Goal: Check status: Check status

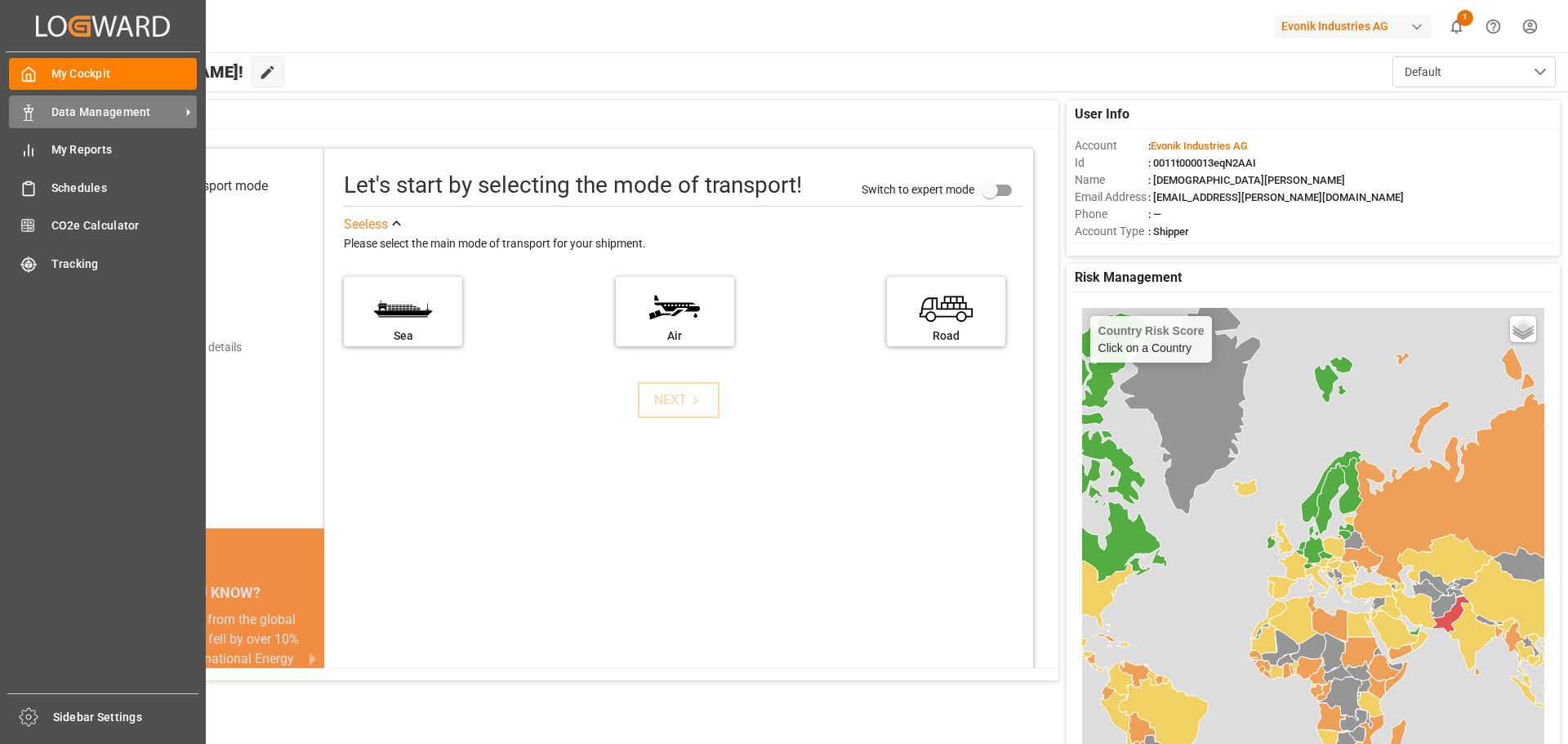
click at [73, 112] on span "Data Management" at bounding box center [116, 112] width 129 height 17
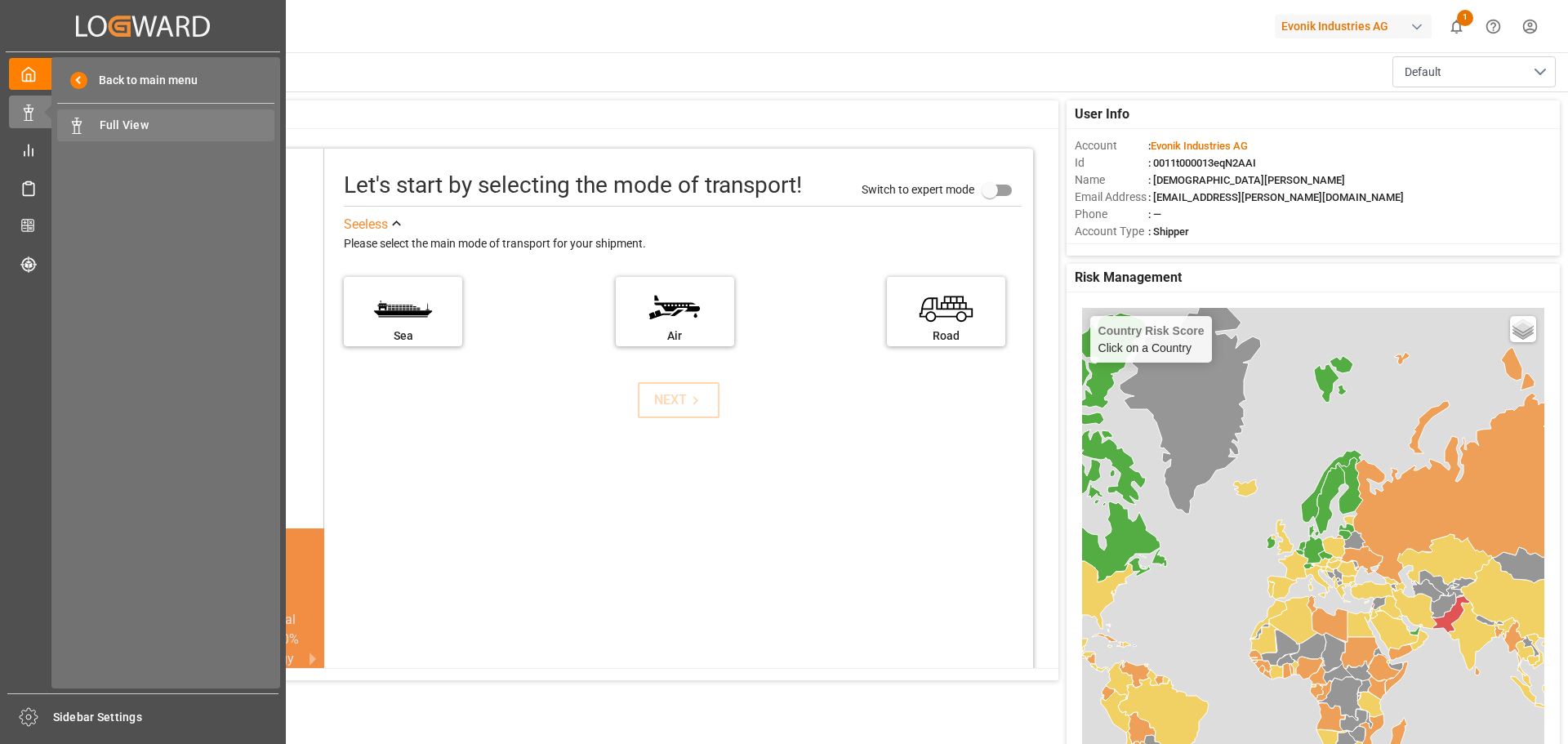
click at [121, 128] on span "Full View" at bounding box center [187, 125] width 176 height 17
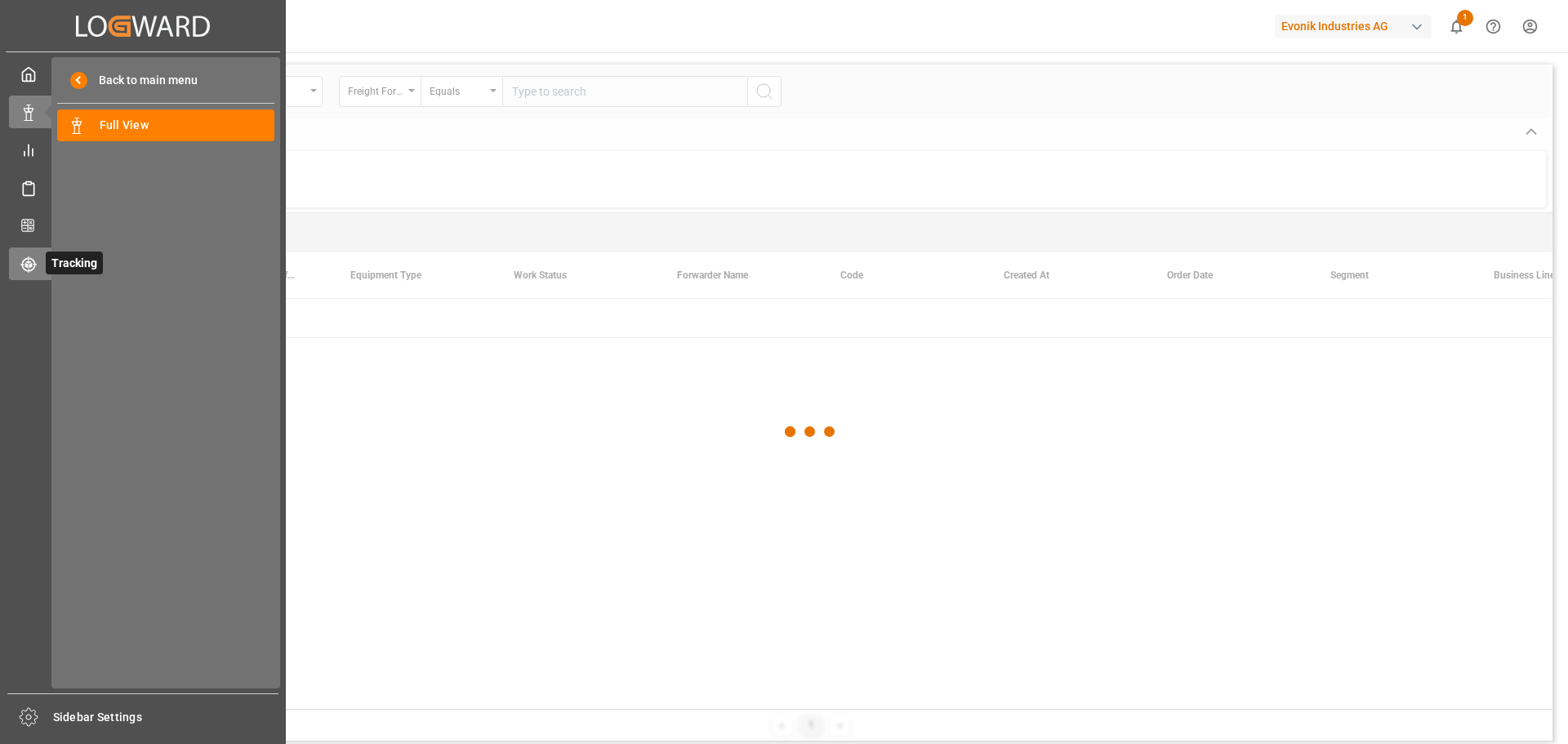
click at [34, 268] on icon at bounding box center [32, 268] width 5 height 5
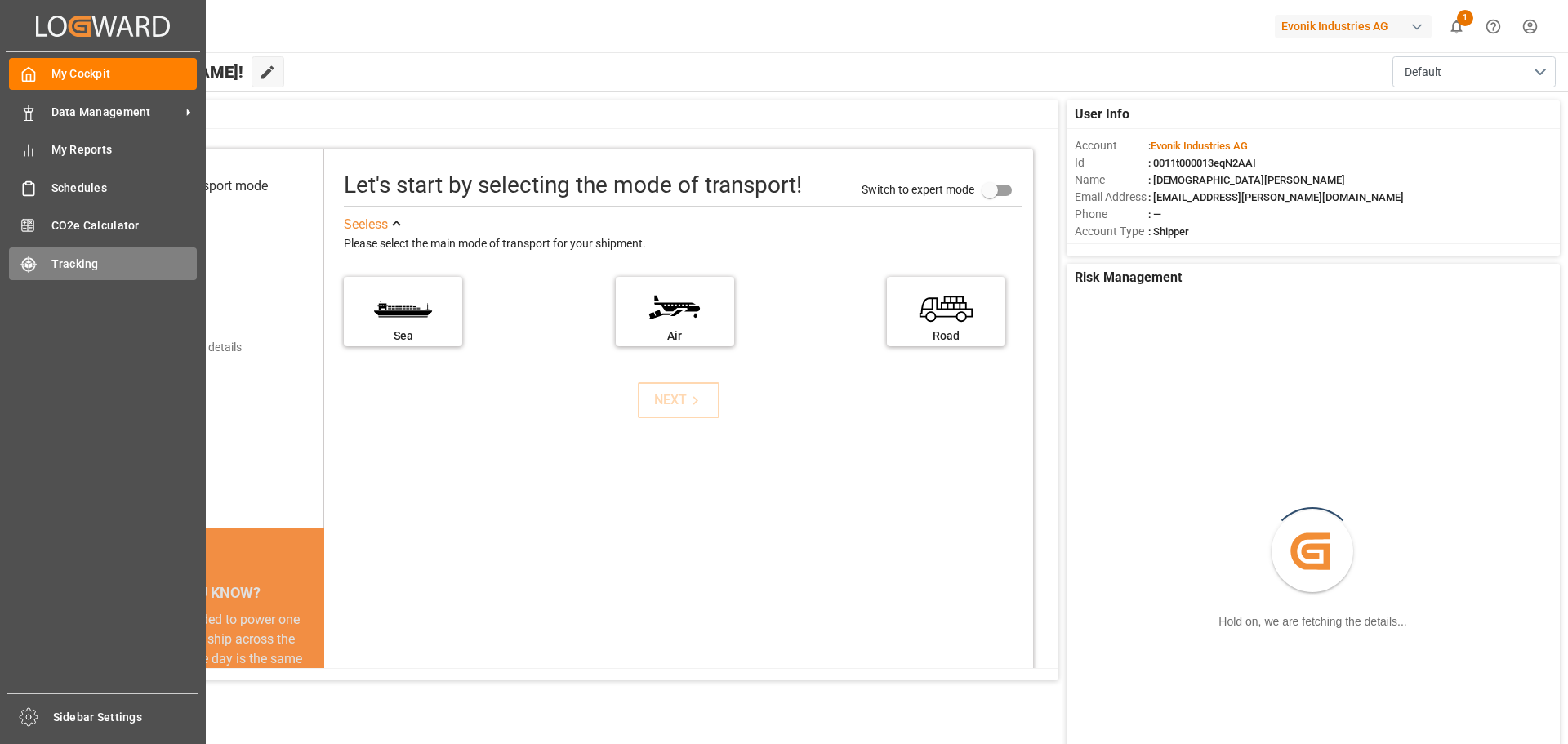
click at [27, 273] on div "Tracking Tracking" at bounding box center [103, 264] width 188 height 32
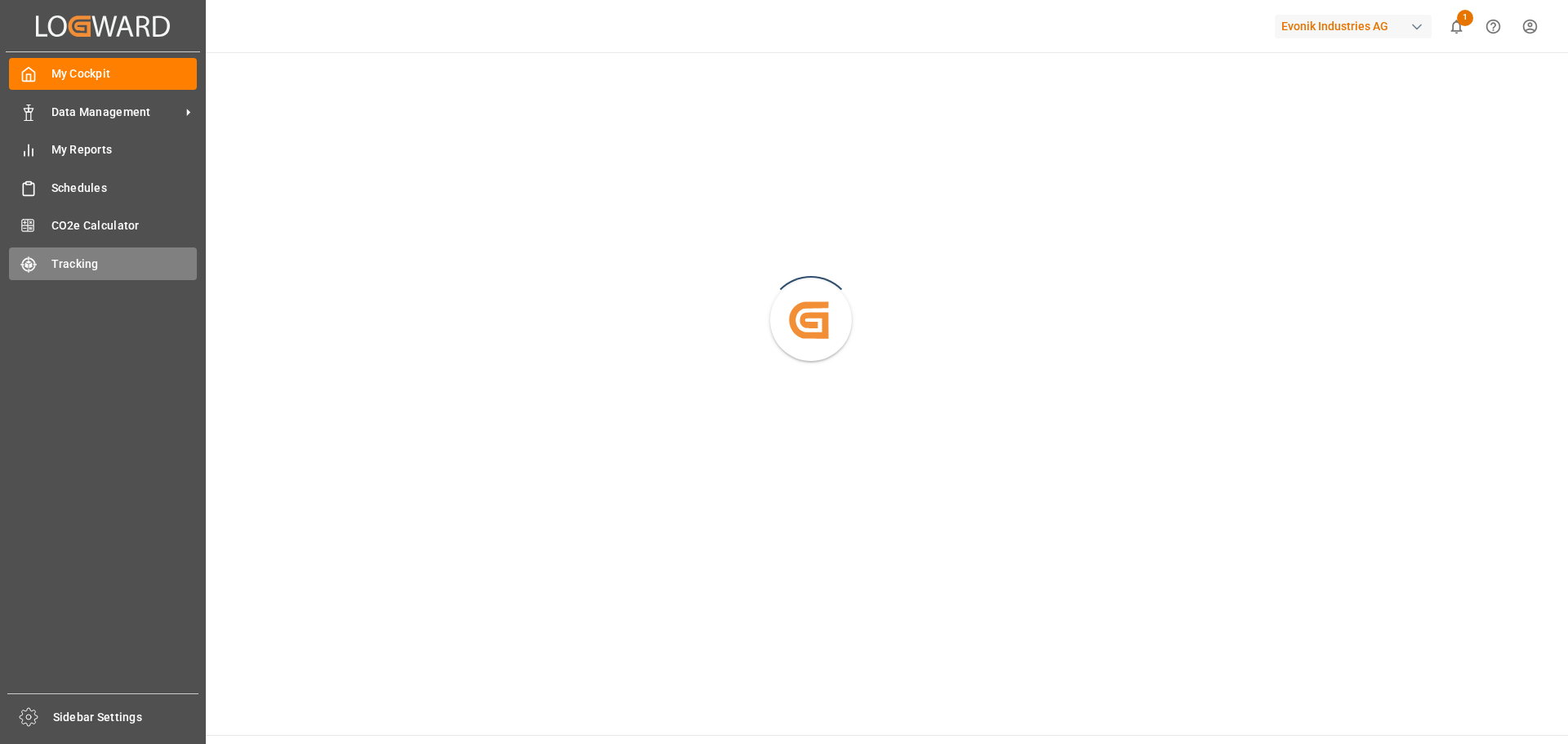
click at [97, 260] on span "Tracking" at bounding box center [124, 264] width 146 height 17
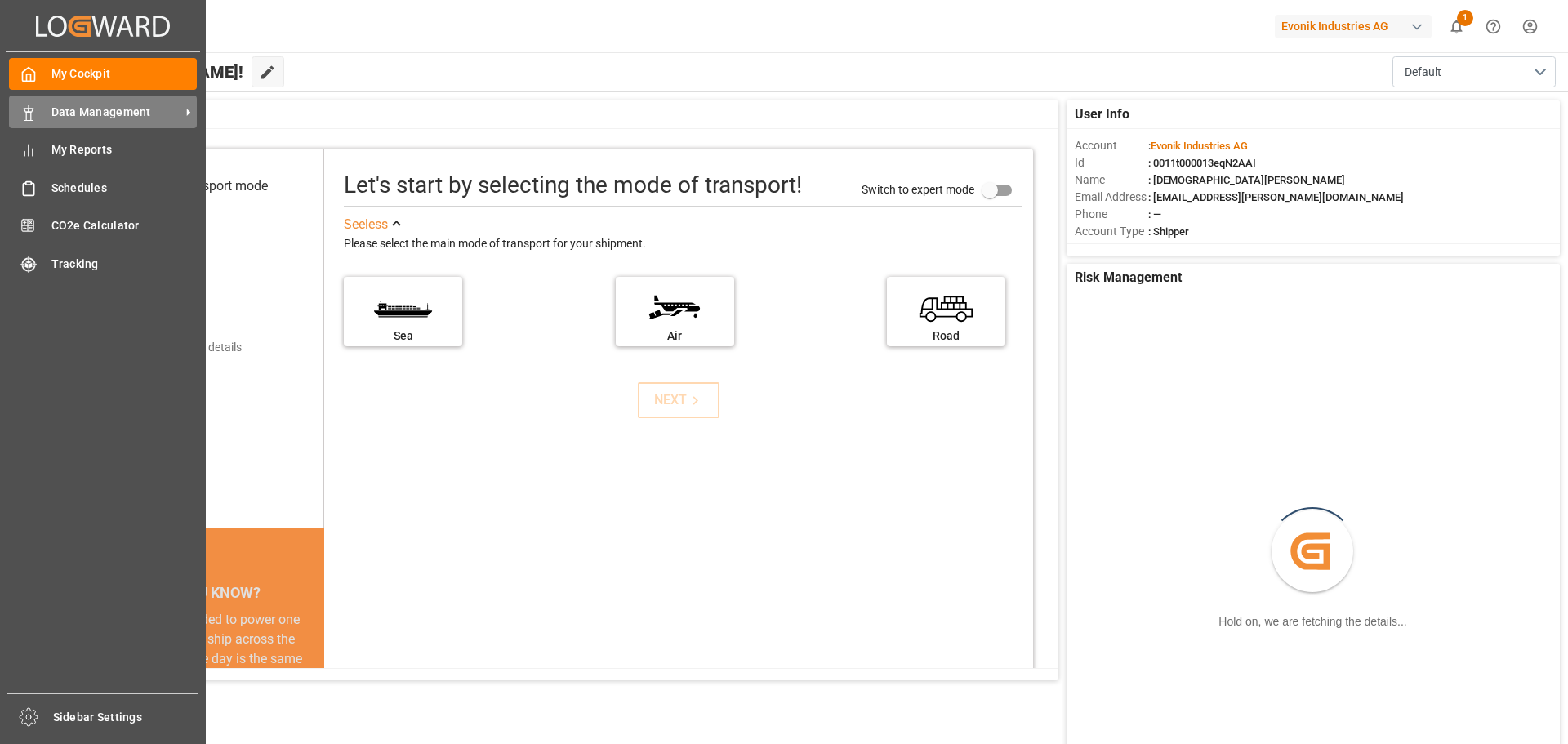
click at [87, 110] on span "Data Management" at bounding box center [116, 112] width 129 height 17
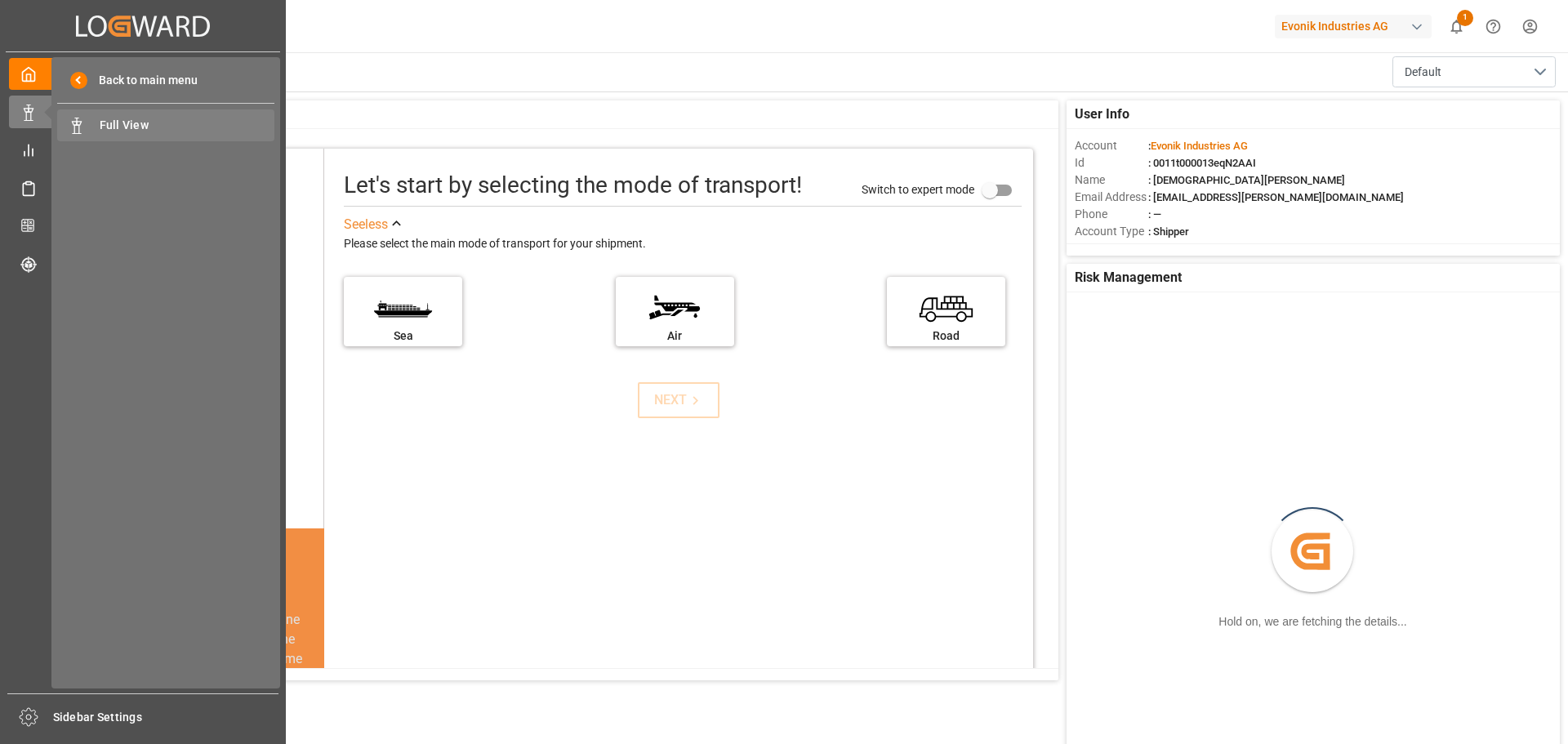
click at [161, 117] on span "Full View" at bounding box center [187, 125] width 176 height 17
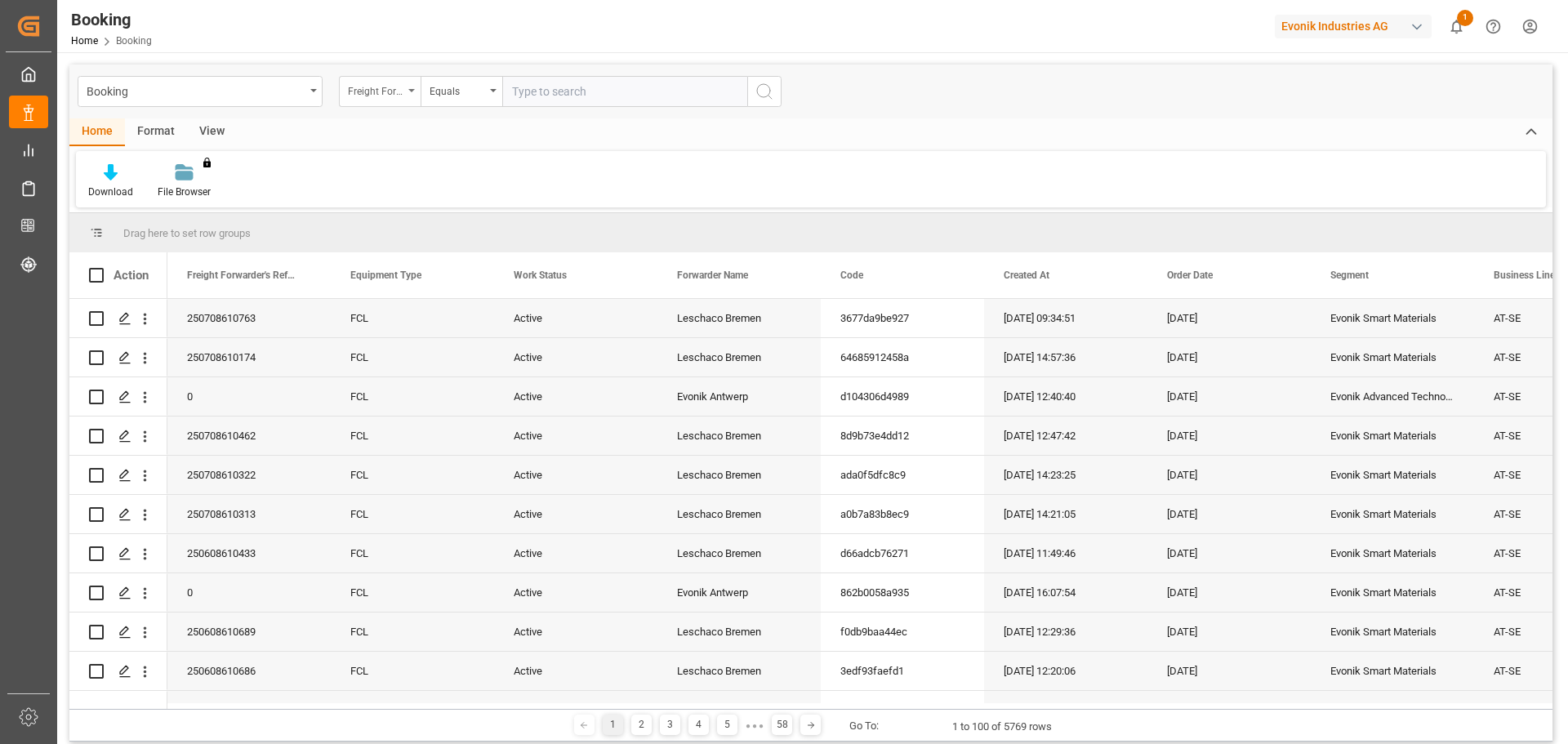
click at [416, 87] on div "Freight Forwarder's Reference No." at bounding box center [379, 91] width 82 height 31
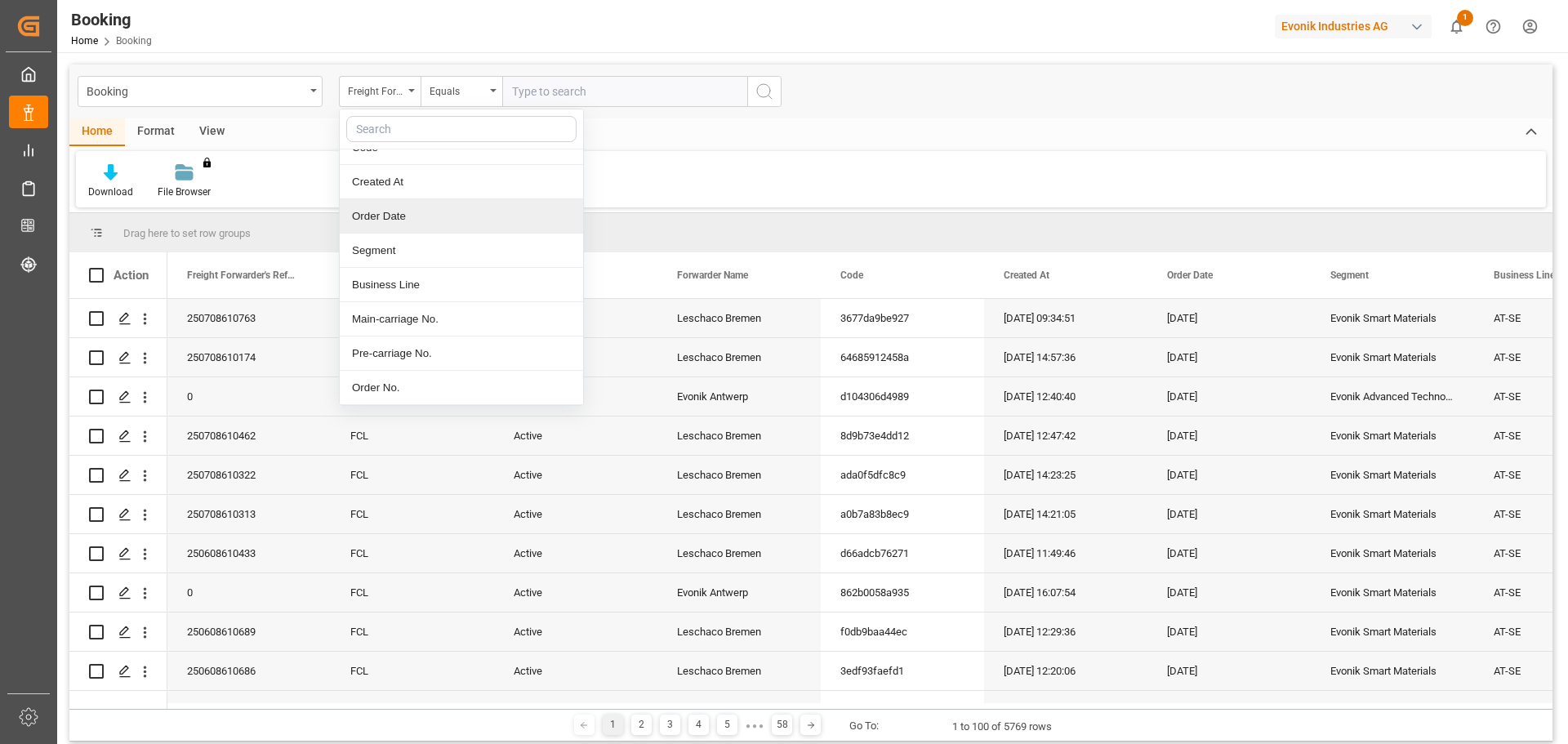
scroll to position [190, 0]
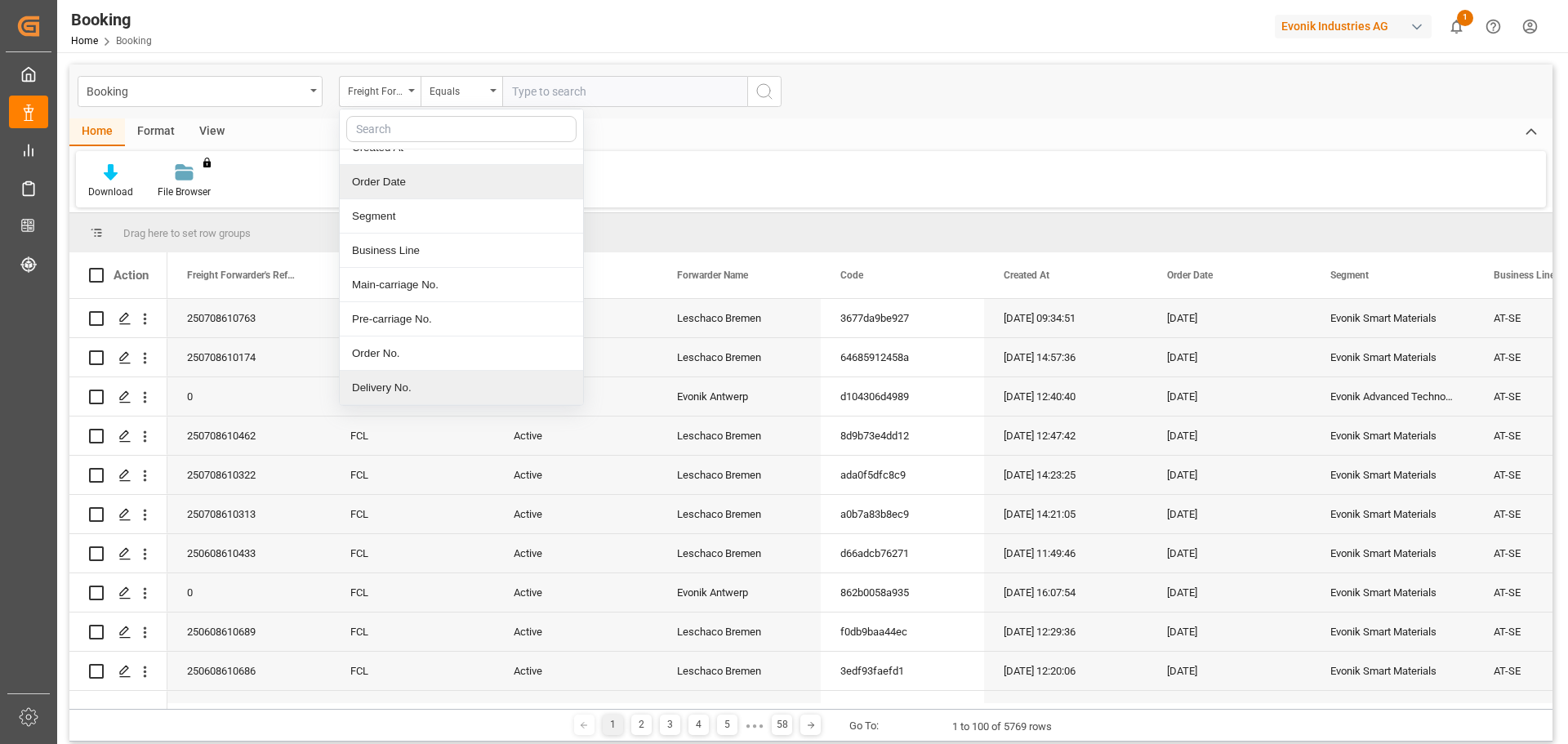
click at [526, 383] on div "Delivery No." at bounding box center [461, 388] width 244 height 34
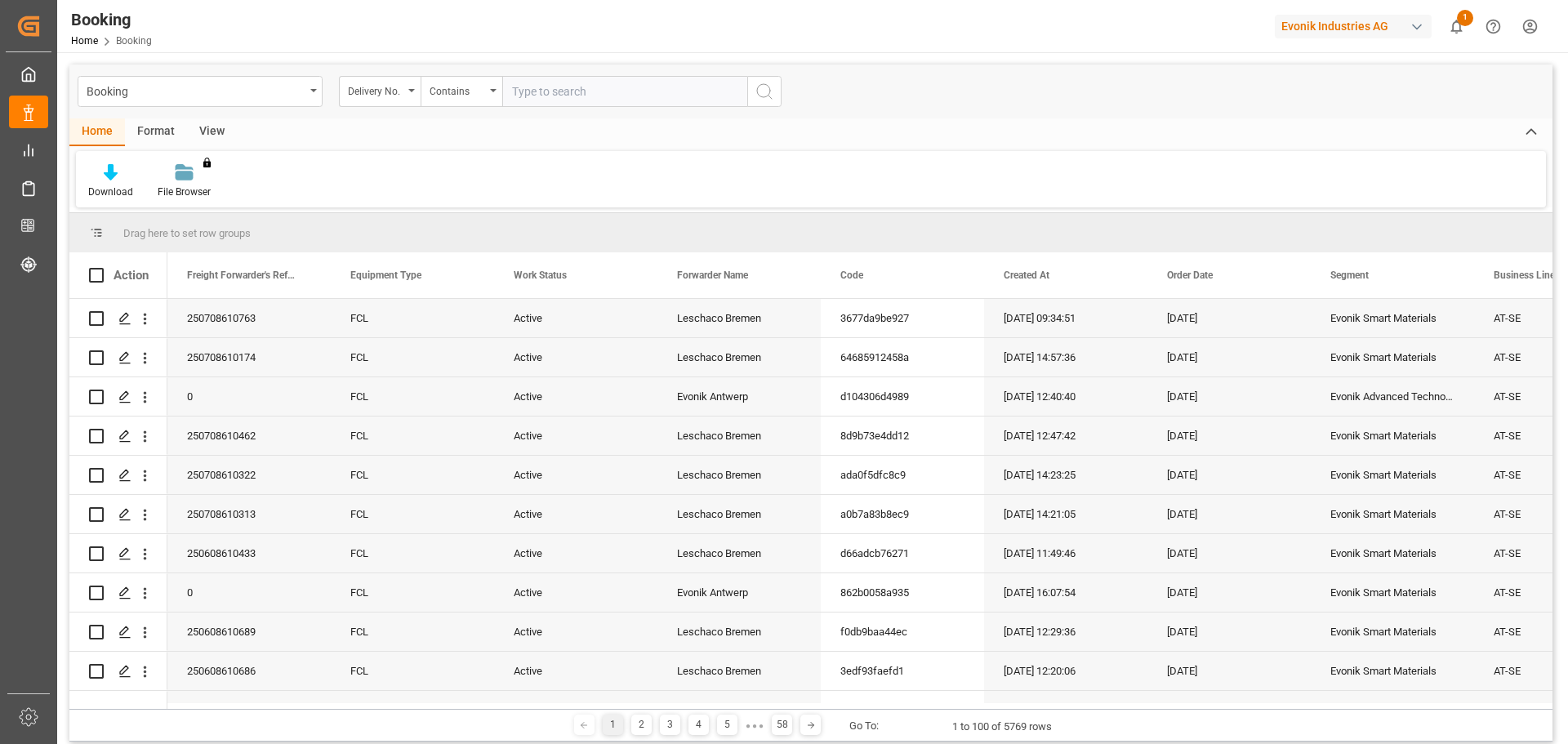
click at [560, 103] on input "text" at bounding box center [624, 91] width 245 height 31
paste input "3011680691"
type input "3011680691"
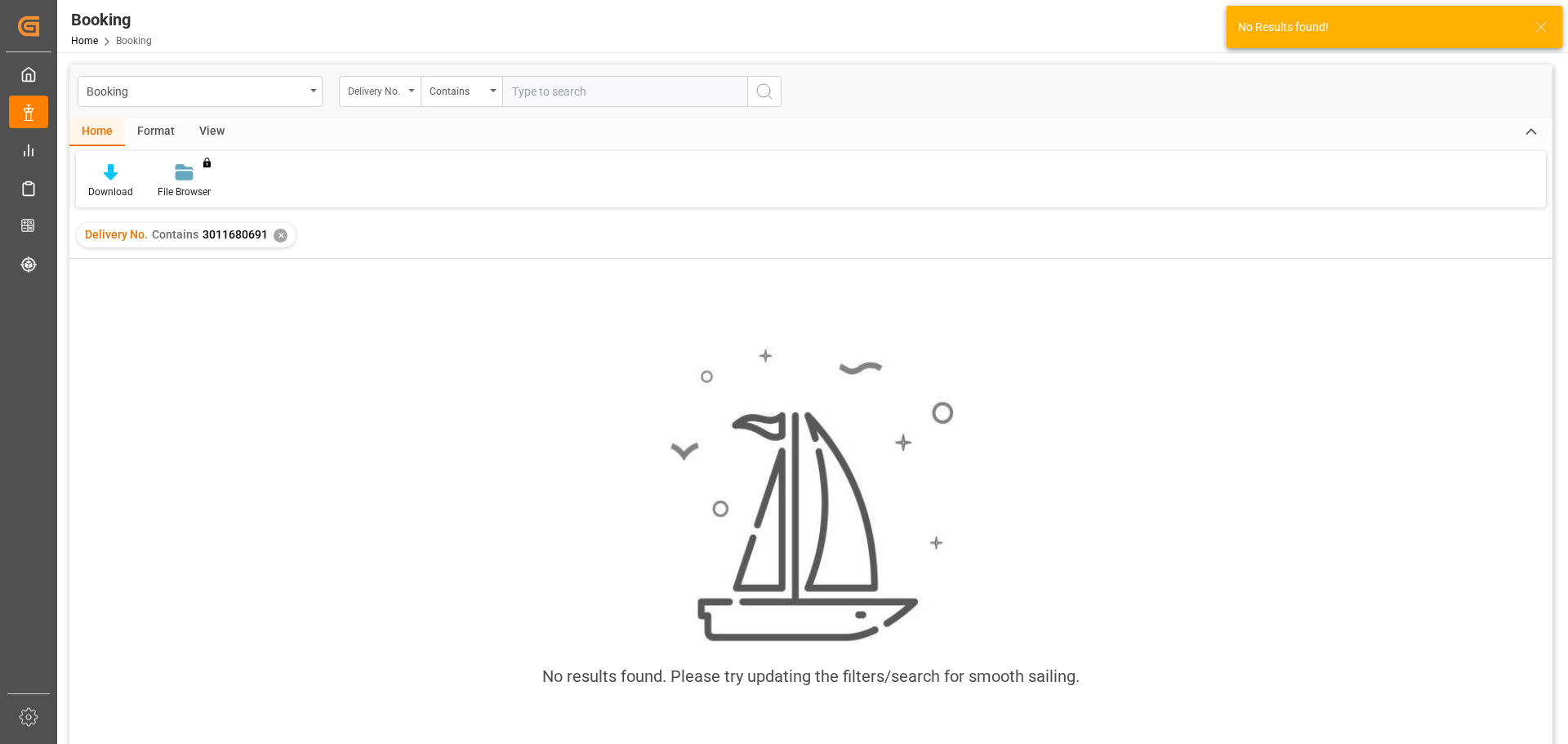
click at [412, 85] on div "Delivery No." at bounding box center [379, 91] width 82 height 31
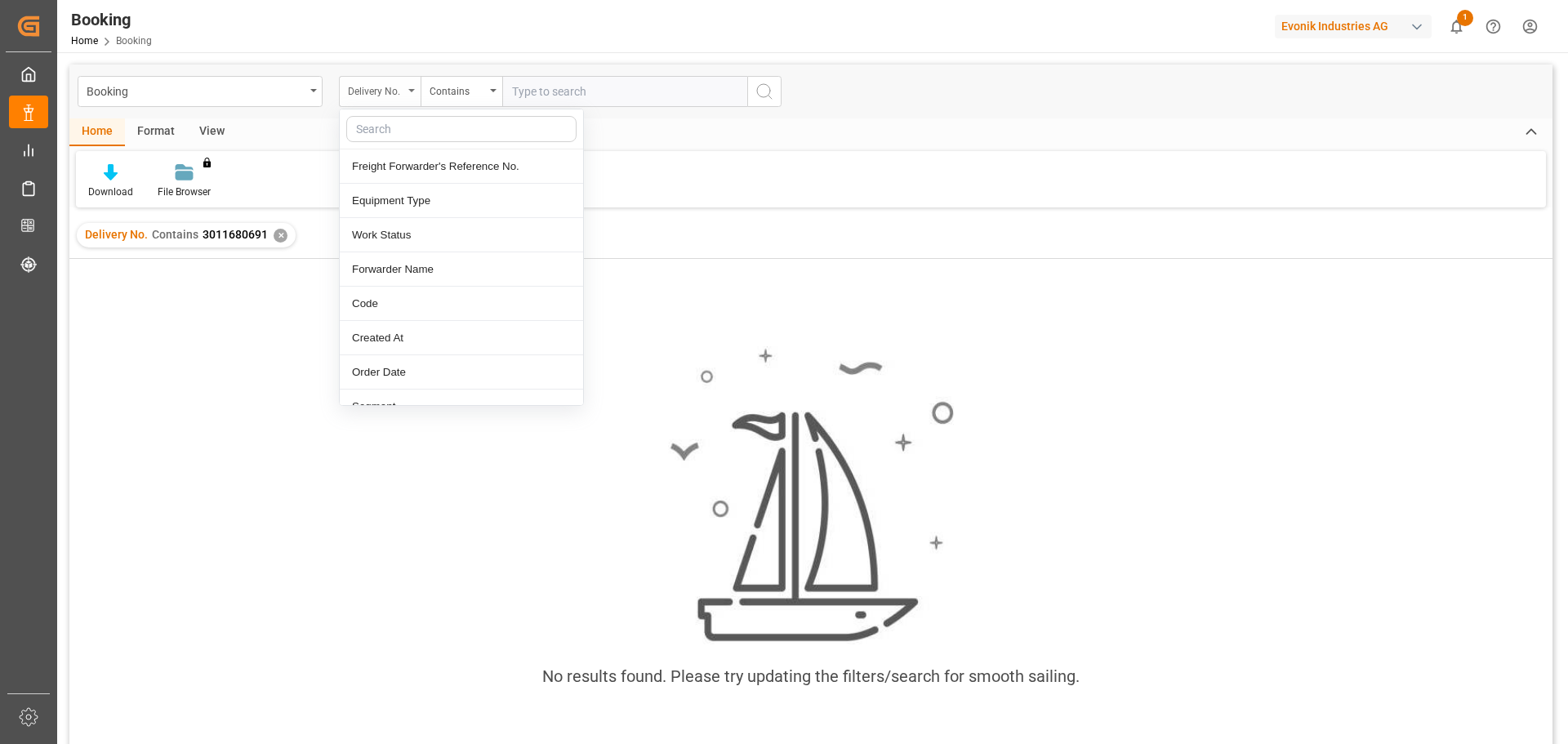
click at [409, 91] on icon "close menu" at bounding box center [411, 91] width 6 height 4
click at [277, 236] on div "✕" at bounding box center [280, 235] width 13 height 13
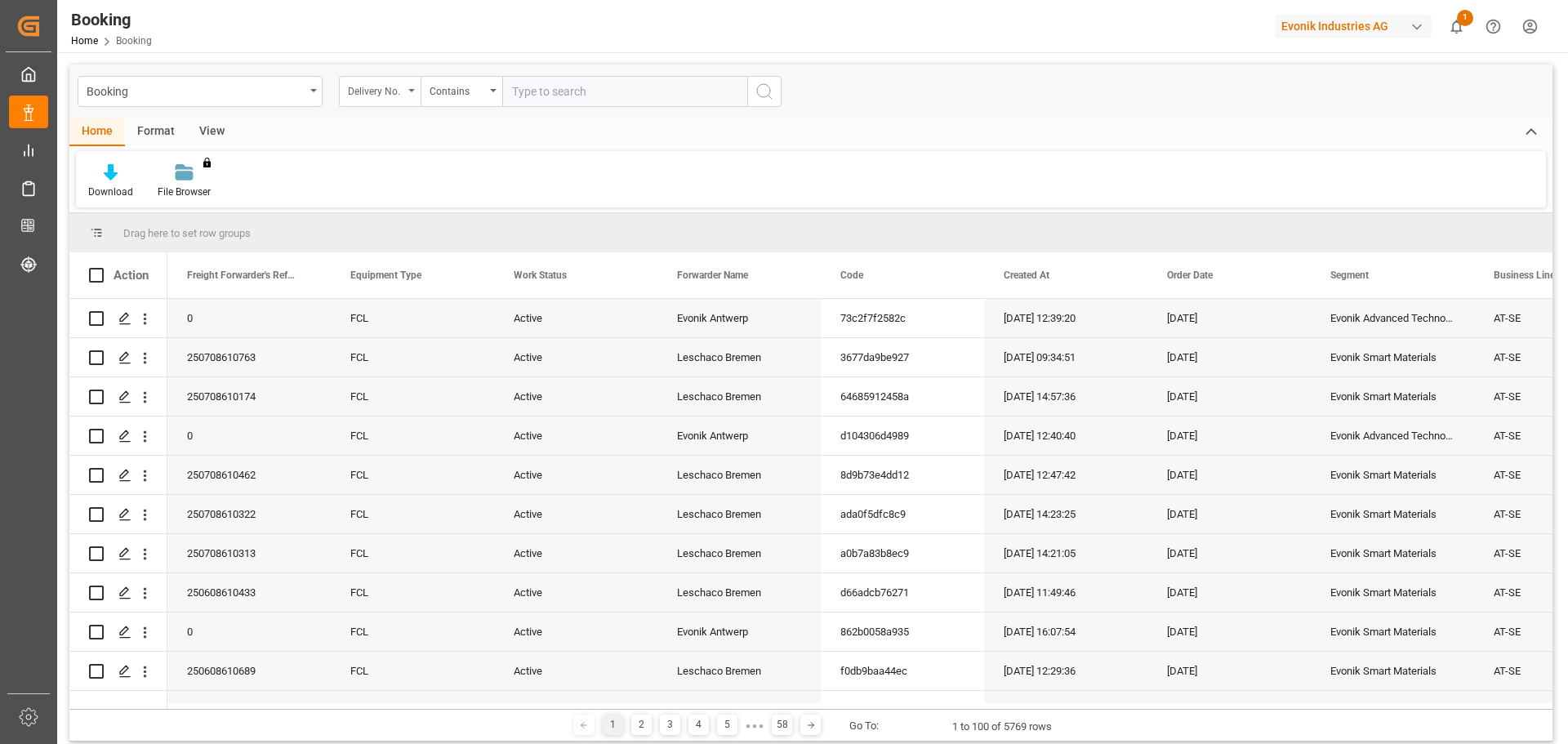
click at [408, 94] on div "Delivery No." at bounding box center [379, 91] width 82 height 31
type input "inco"
click at [416, 203] on div "Incoterm Place" at bounding box center [461, 201] width 244 height 34
click at [559, 106] on input "text" at bounding box center [624, 91] width 245 height 31
type input "[PERSON_NAME]"
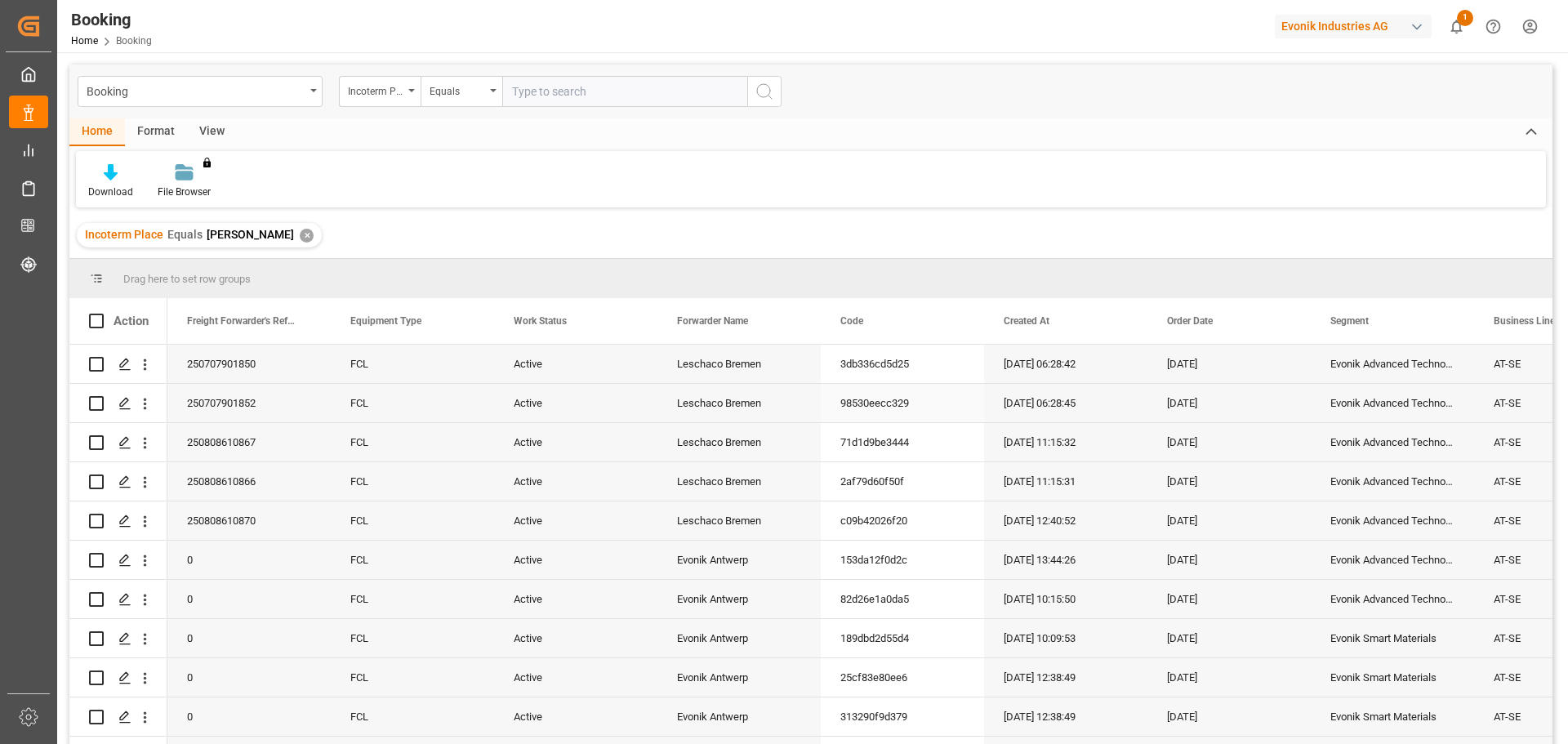
click at [281, 409] on div "250707901852" at bounding box center [249, 402] width 163 height 39
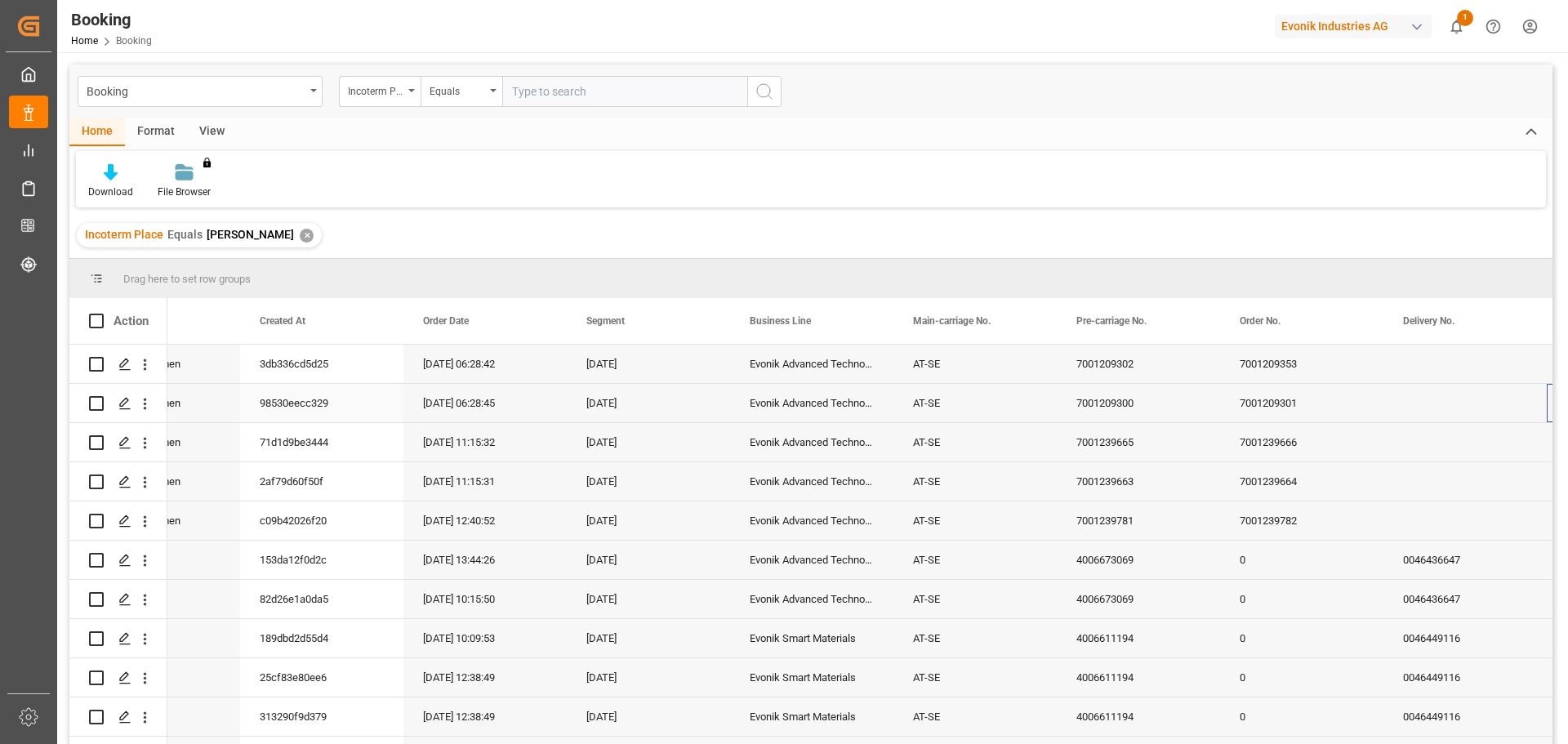
scroll to position [0, 744]
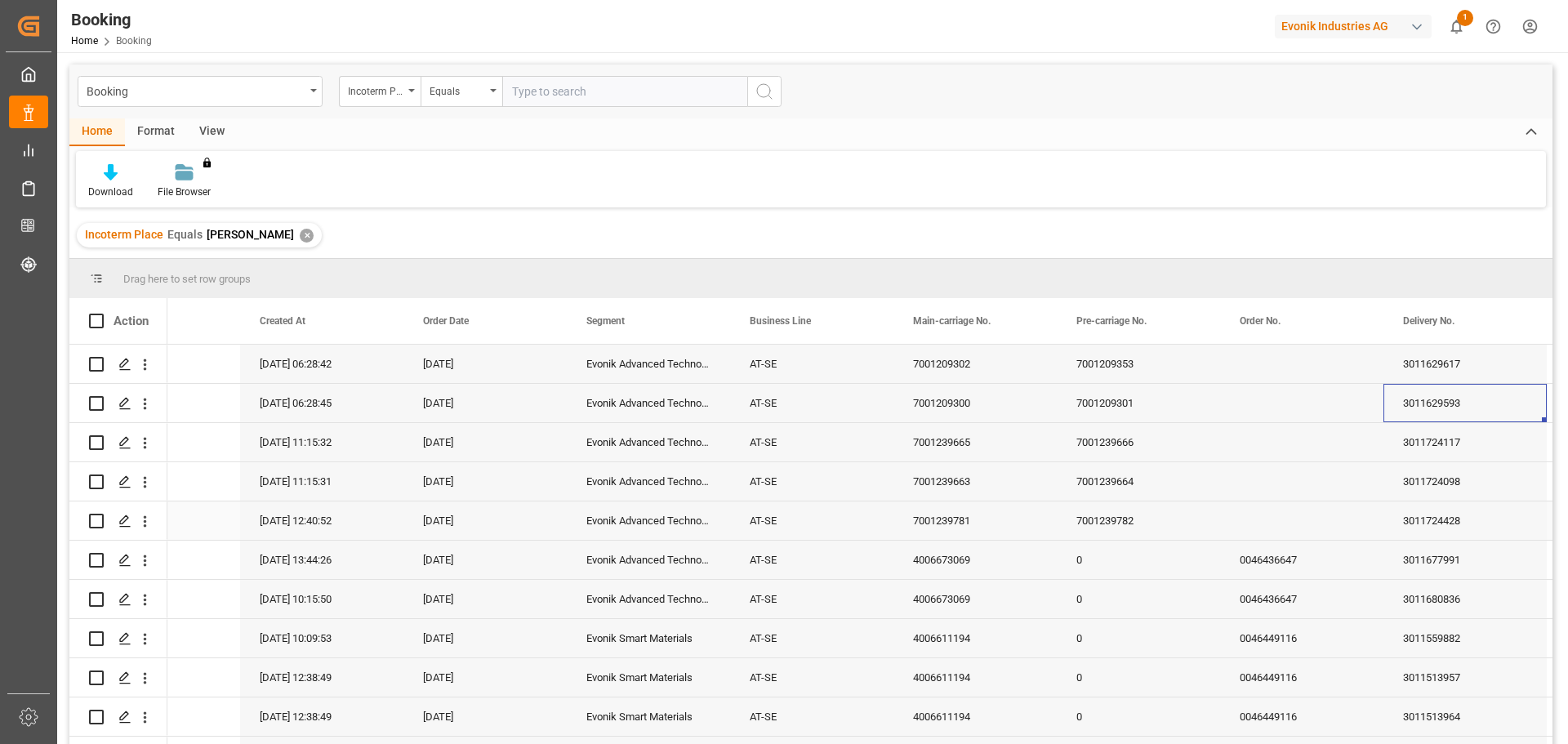
click at [1156, 509] on div "7001239782" at bounding box center [1138, 521] width 163 height 39
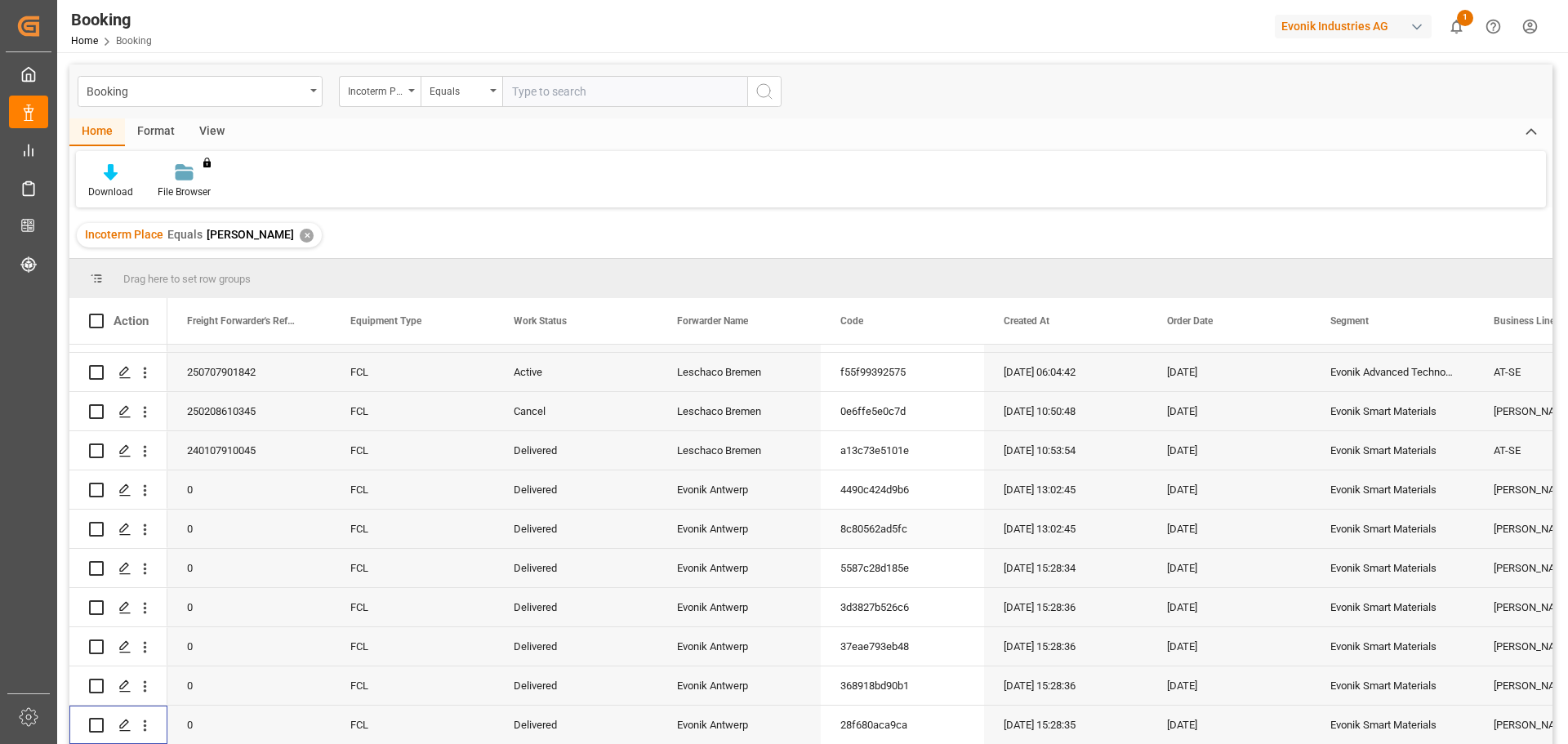
scroll to position [1836, 0]
click at [415, 90] on div "Incoterm Place" at bounding box center [379, 91] width 82 height 31
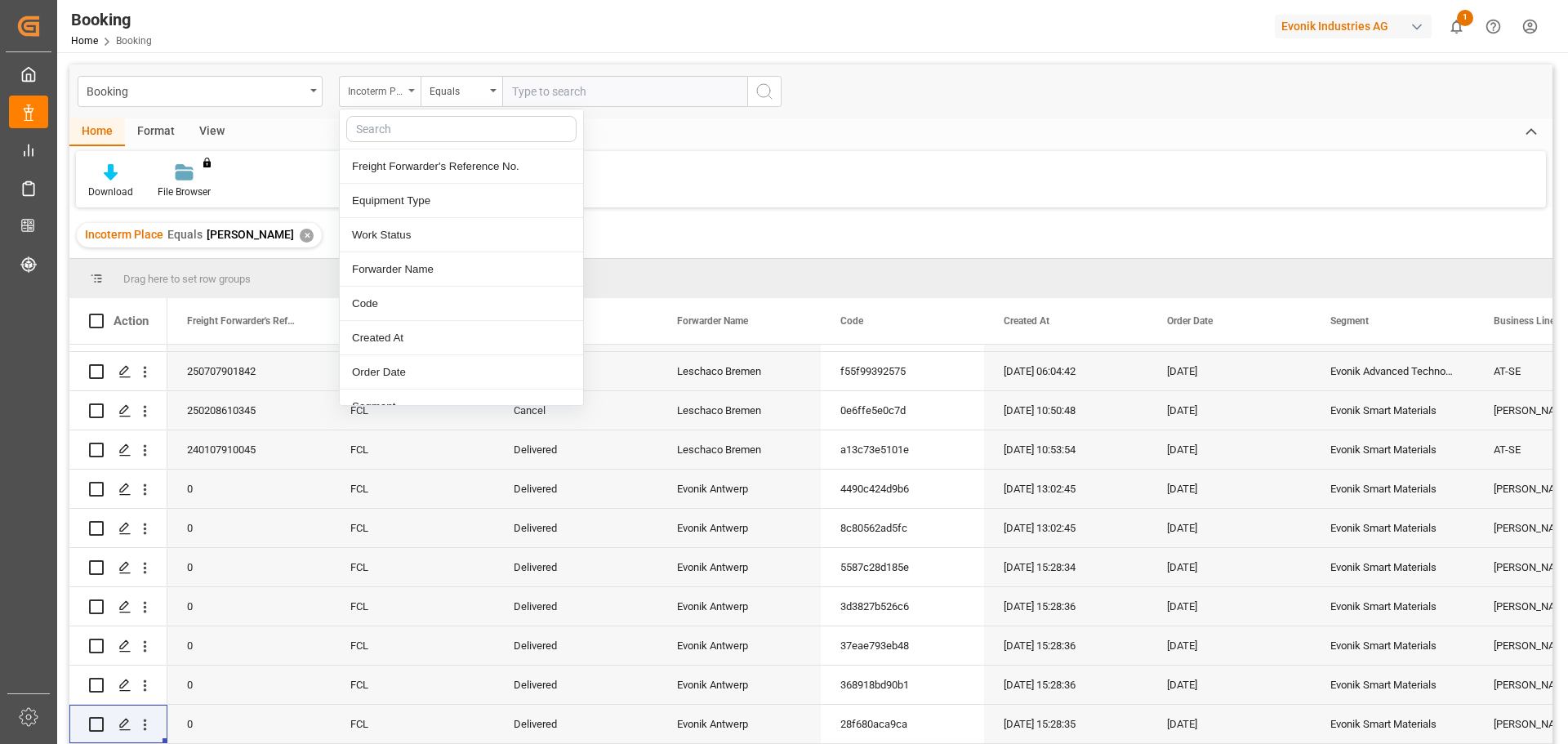
click at [415, 90] on div "Incoterm Place" at bounding box center [379, 91] width 82 height 31
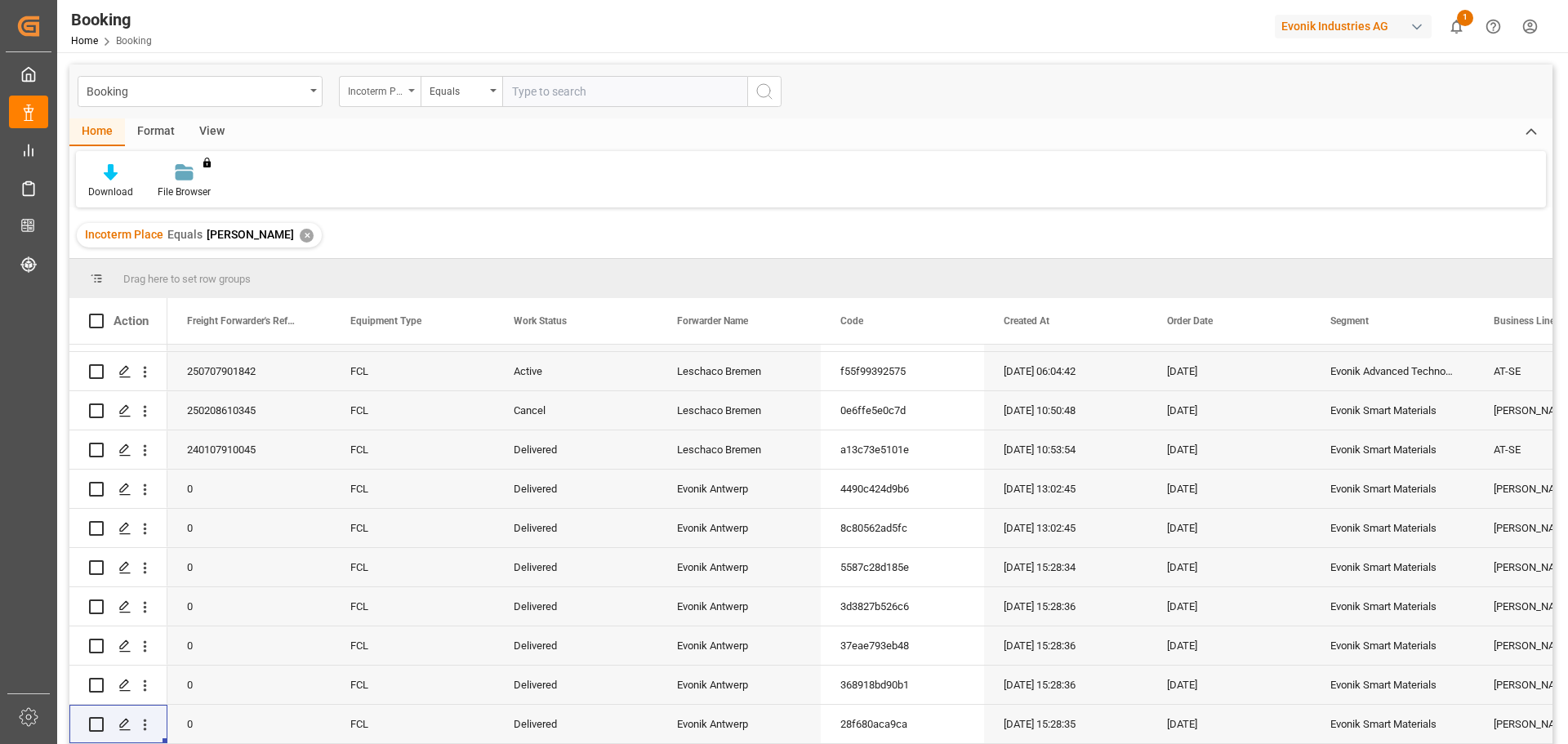
click at [415, 90] on div "Incoterm Place" at bounding box center [379, 91] width 82 height 31
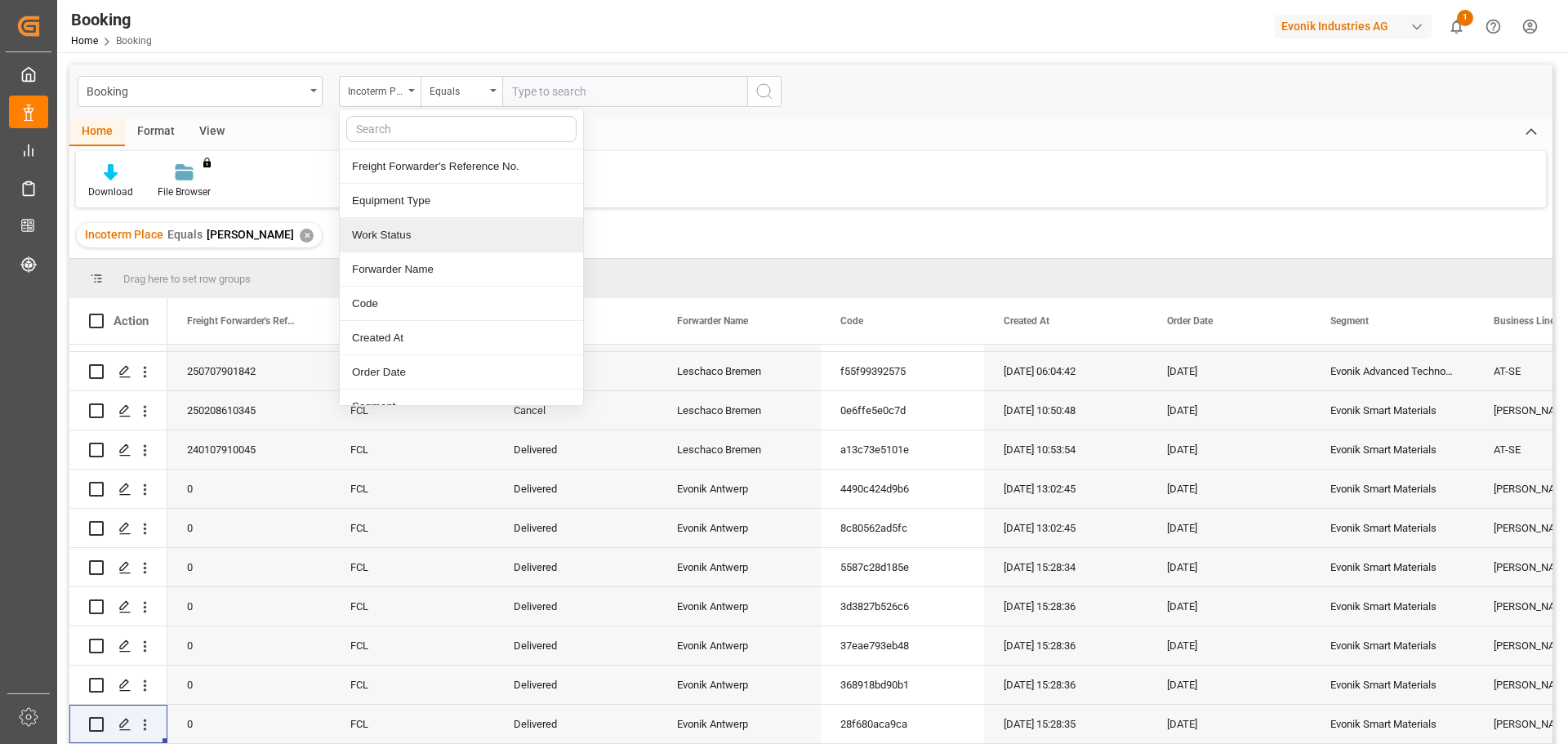
click at [403, 232] on div "Work Status" at bounding box center [461, 235] width 244 height 34
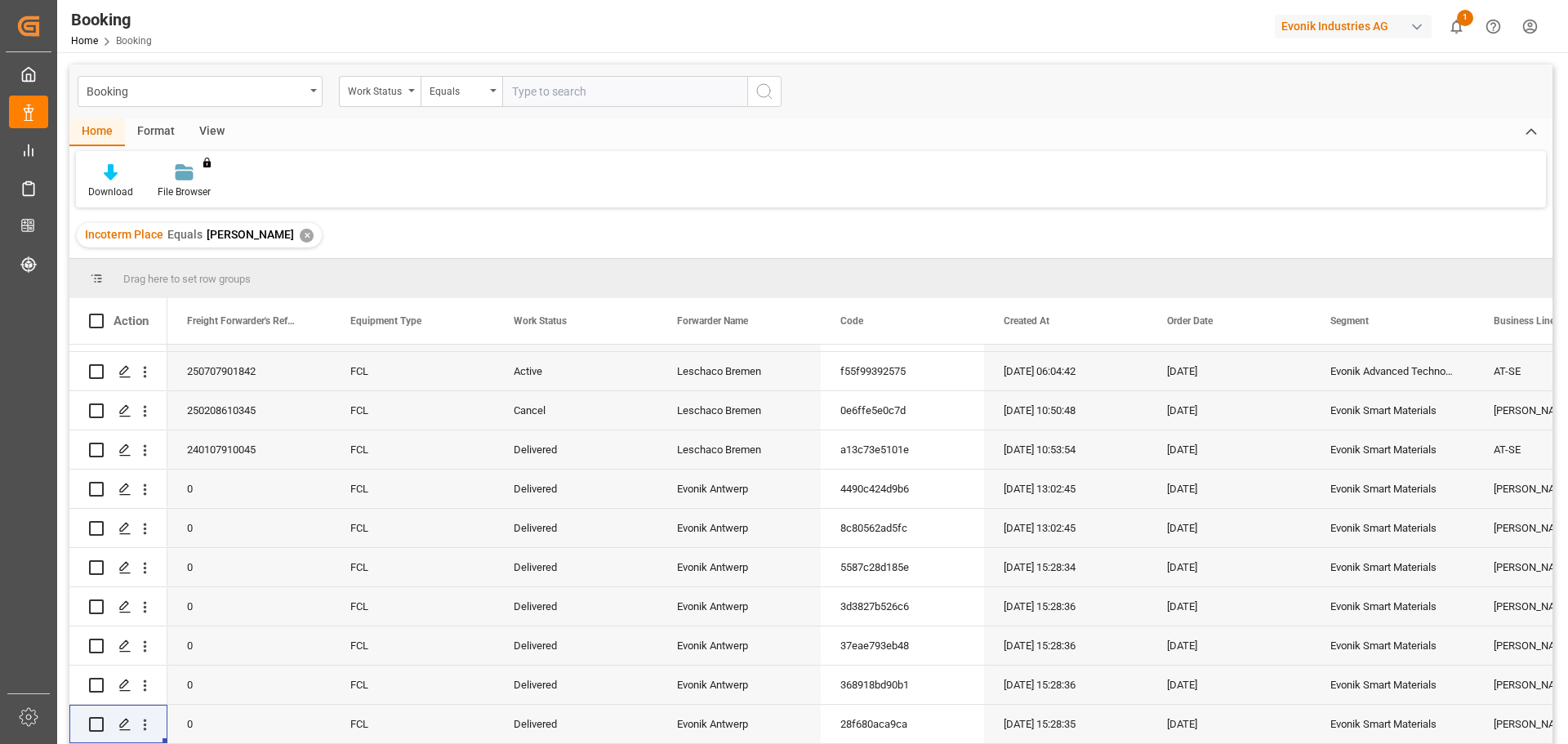
click at [541, 94] on input "text" at bounding box center [624, 91] width 245 height 31
type input "active"
